Goal: Task Accomplishment & Management: Use online tool/utility

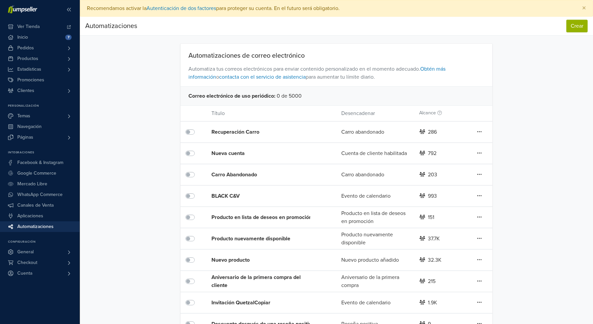
scroll to position [60, 0]
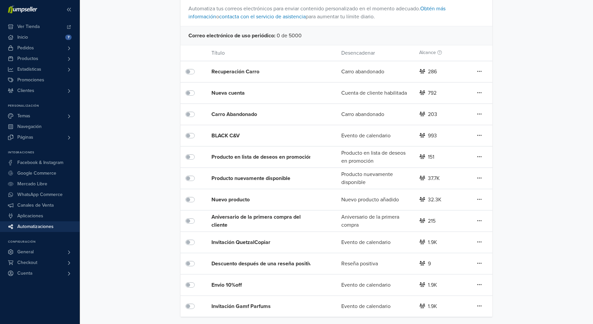
click at [197, 153] on label at bounding box center [197, 153] width 0 height 0
click at [197, 174] on label at bounding box center [197, 174] width 0 height 0
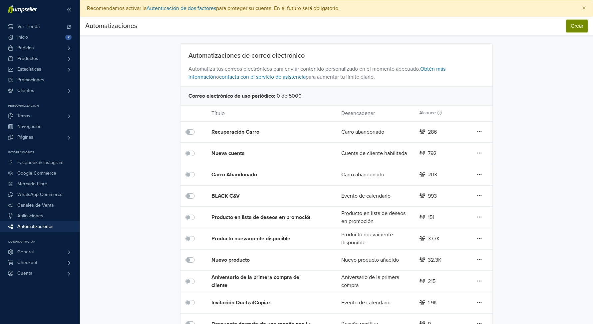
click at [580, 21] on button "Crear" at bounding box center [576, 26] width 21 height 13
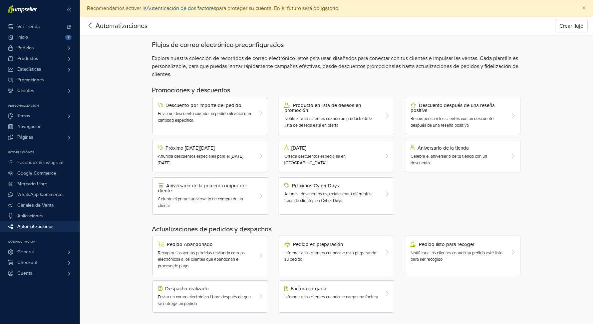
click at [94, 22] on icon at bounding box center [90, 25] width 10 height 8
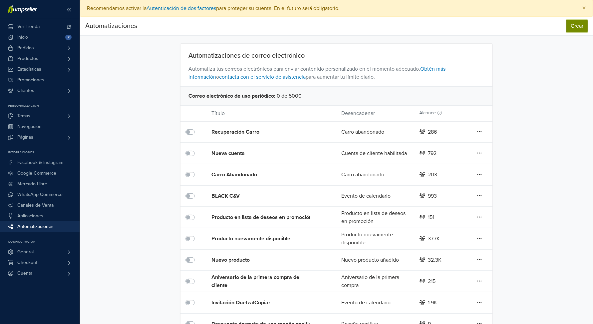
click at [582, 24] on button "Crear" at bounding box center [576, 26] width 21 height 13
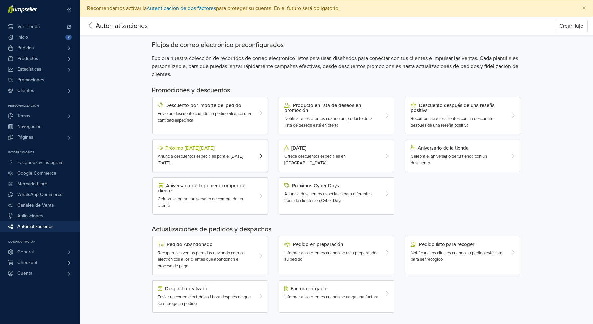
click at [235, 155] on span "Anuncia descuentos especiales para el [DATE][DATE]." at bounding box center [200, 160] width 85 height 12
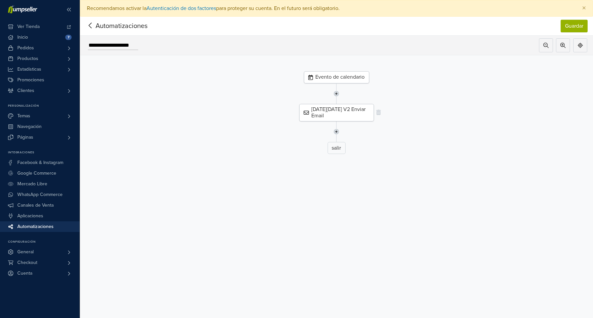
click at [349, 115] on div "[DATE][DATE] V2 Enviar Email" at bounding box center [336, 112] width 75 height 17
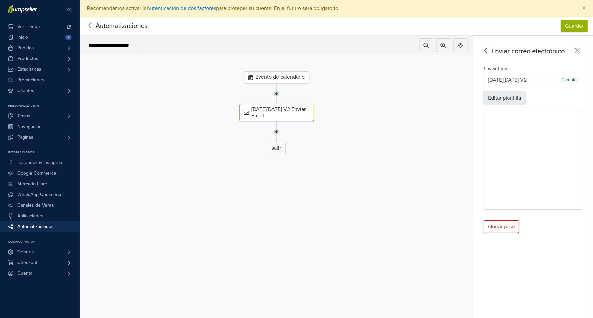
click at [511, 98] on button "Editar plantilla" at bounding box center [505, 98] width 42 height 13
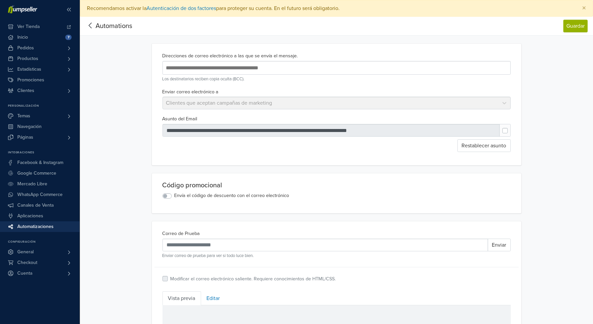
click at [99, 24] on span "Automations" at bounding box center [114, 26] width 37 height 8
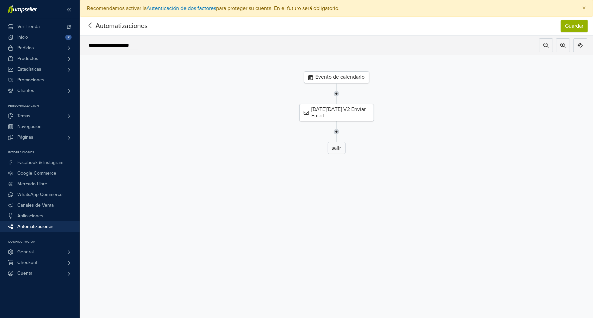
click at [100, 26] on span "Automatizaciones" at bounding box center [111, 26] width 52 height 10
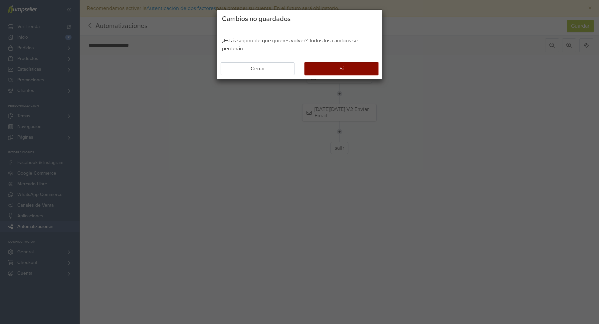
click at [341, 67] on button "Sí" at bounding box center [342, 68] width 74 height 13
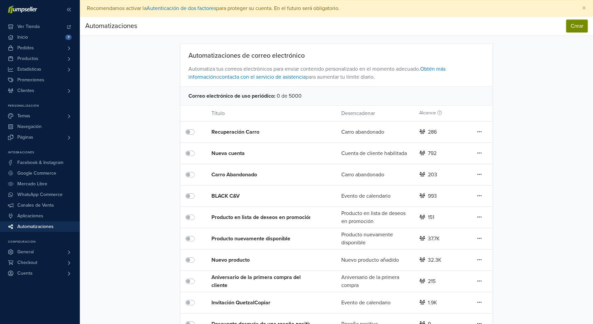
click at [578, 25] on button "Crear" at bounding box center [576, 26] width 21 height 13
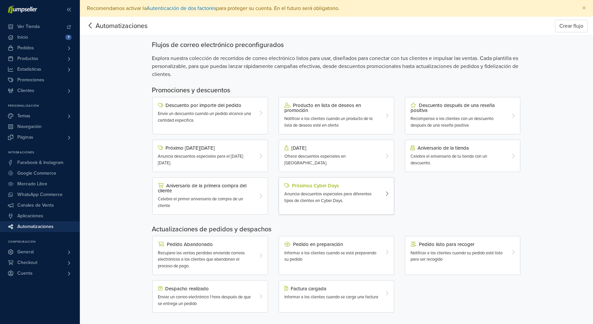
click at [382, 194] on div "Próximos Cyber Days Anuncia descuentos especiales para diferentes tipos de clie…" at bounding box center [331, 193] width 105 height 21
